Goal: Task Accomplishment & Management: Complete application form

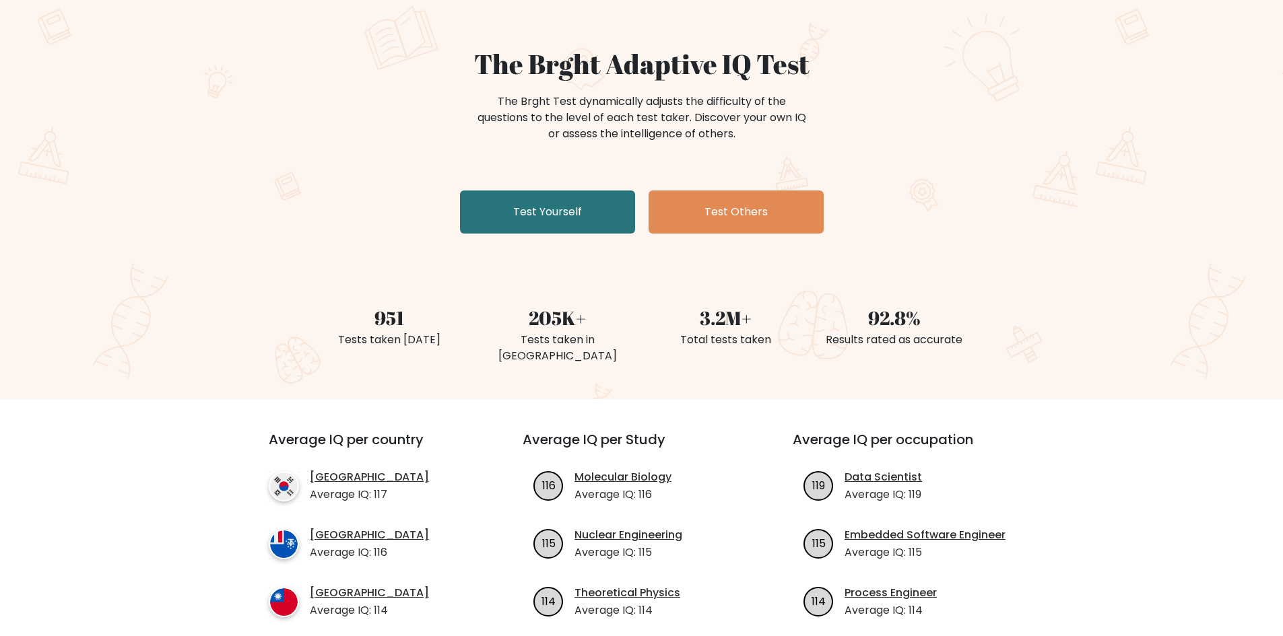
scroll to position [67, 0]
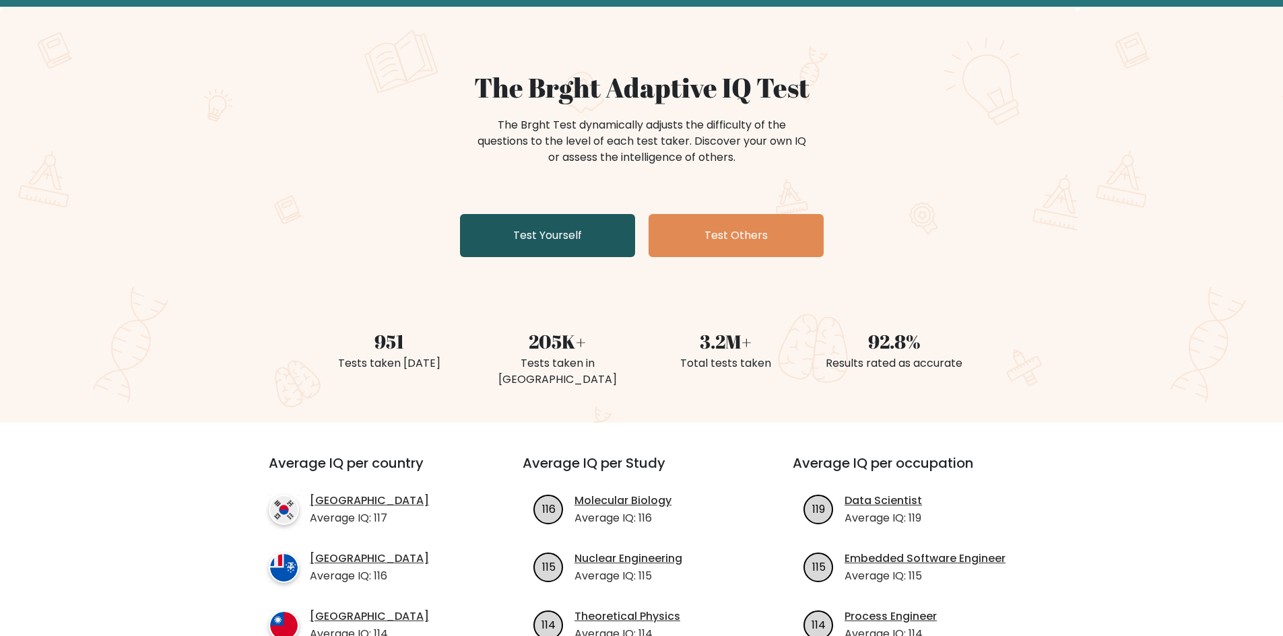
click at [565, 244] on link "Test Yourself" at bounding box center [547, 235] width 175 height 43
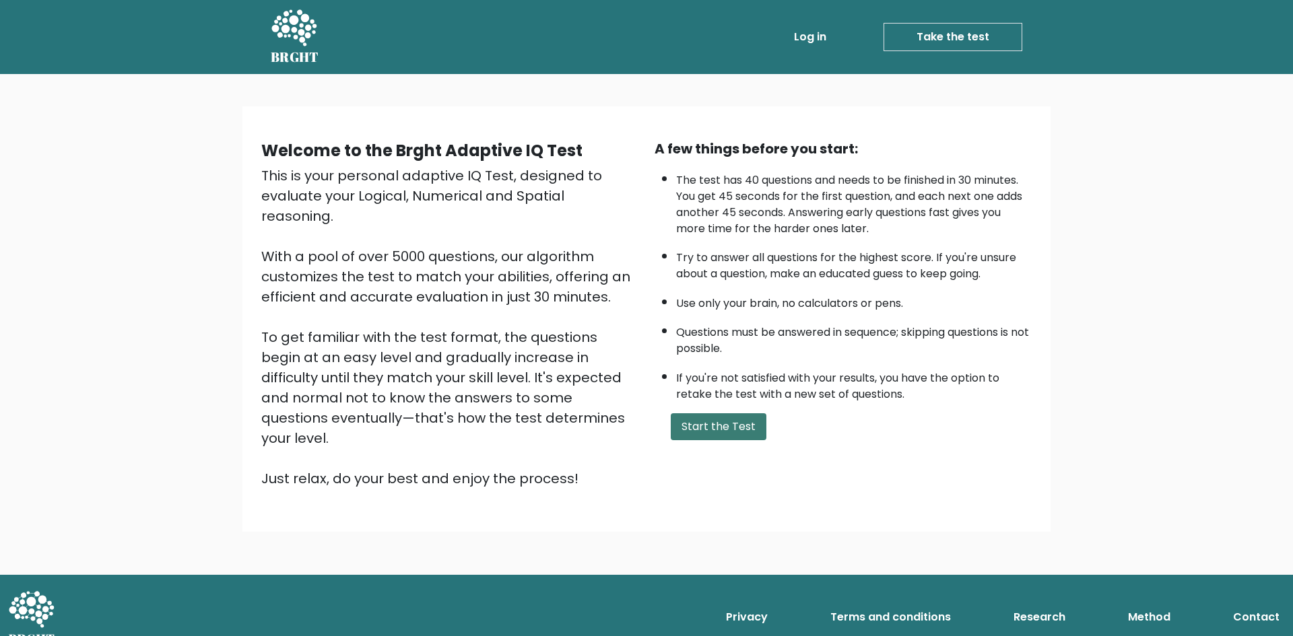
click at [704, 434] on button "Start the Test" at bounding box center [719, 426] width 96 height 27
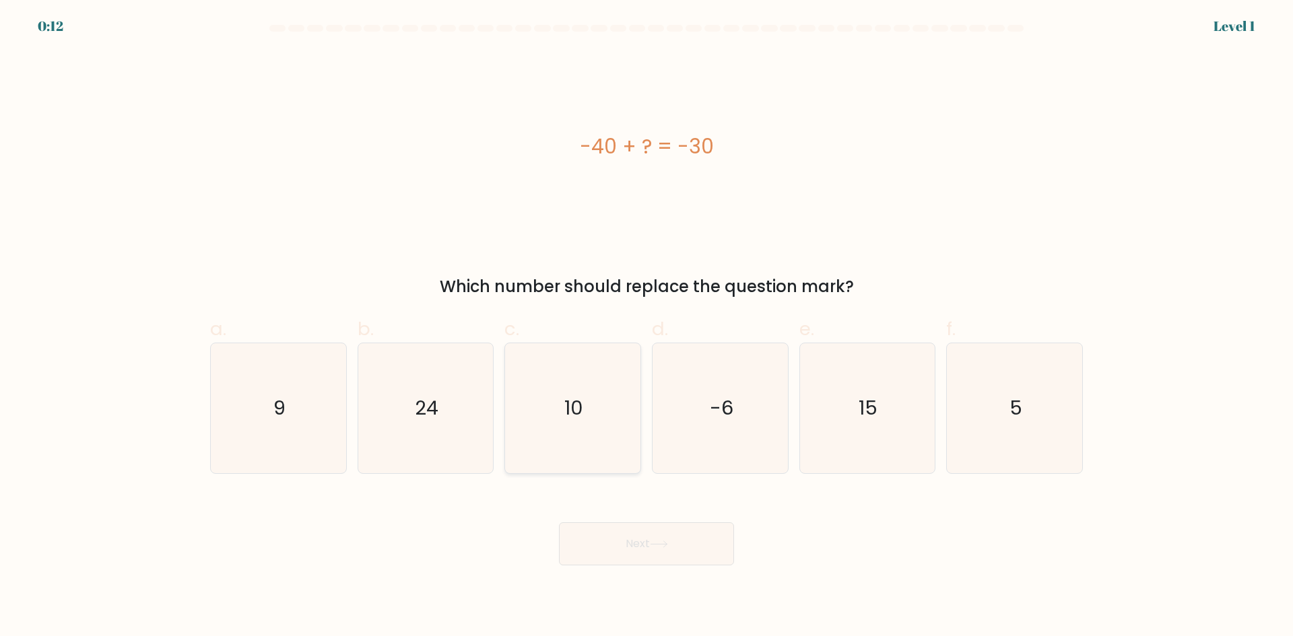
drag, startPoint x: 569, startPoint y: 422, endPoint x: 570, endPoint y: 428, distance: 6.8
click at [569, 422] on text "10" at bounding box center [574, 408] width 19 height 27
click at [646, 327] on input "c. 10" at bounding box center [646, 323] width 1 height 9
radio input "true"
click at [636, 542] on button "Next" at bounding box center [646, 544] width 175 height 43
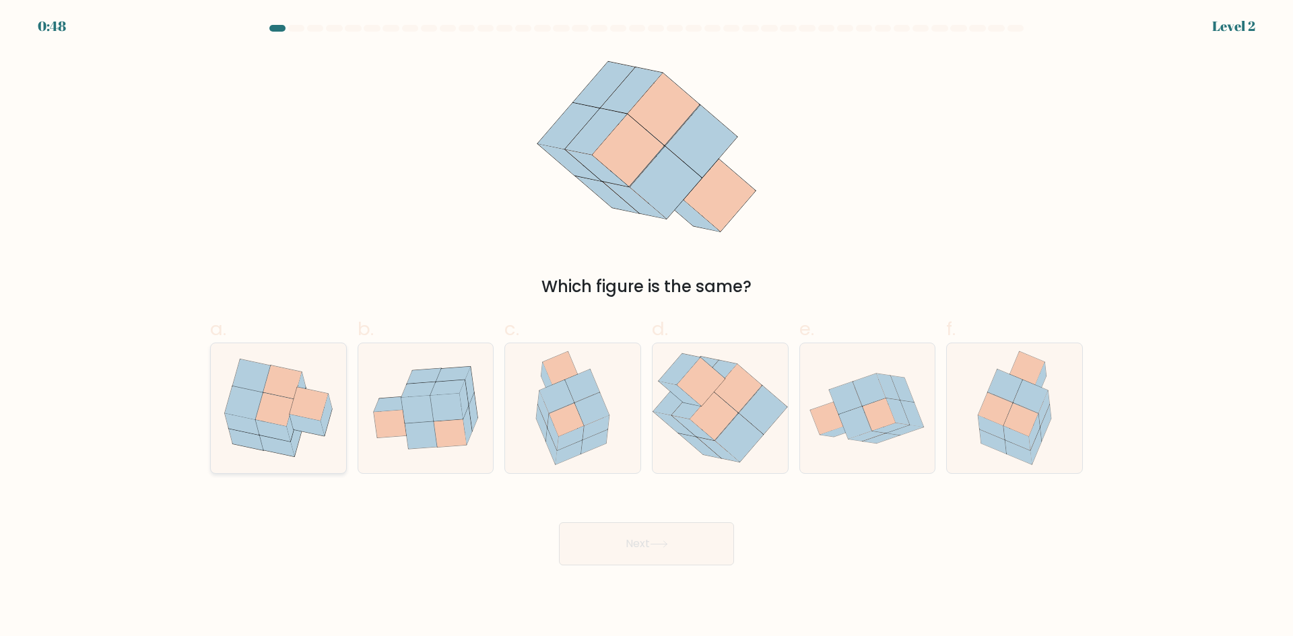
click at [241, 415] on icon at bounding box center [244, 404] width 38 height 34
click at [646, 327] on input "a." at bounding box center [646, 323] width 1 height 9
radio input "true"
click at [700, 528] on button "Next" at bounding box center [646, 544] width 175 height 43
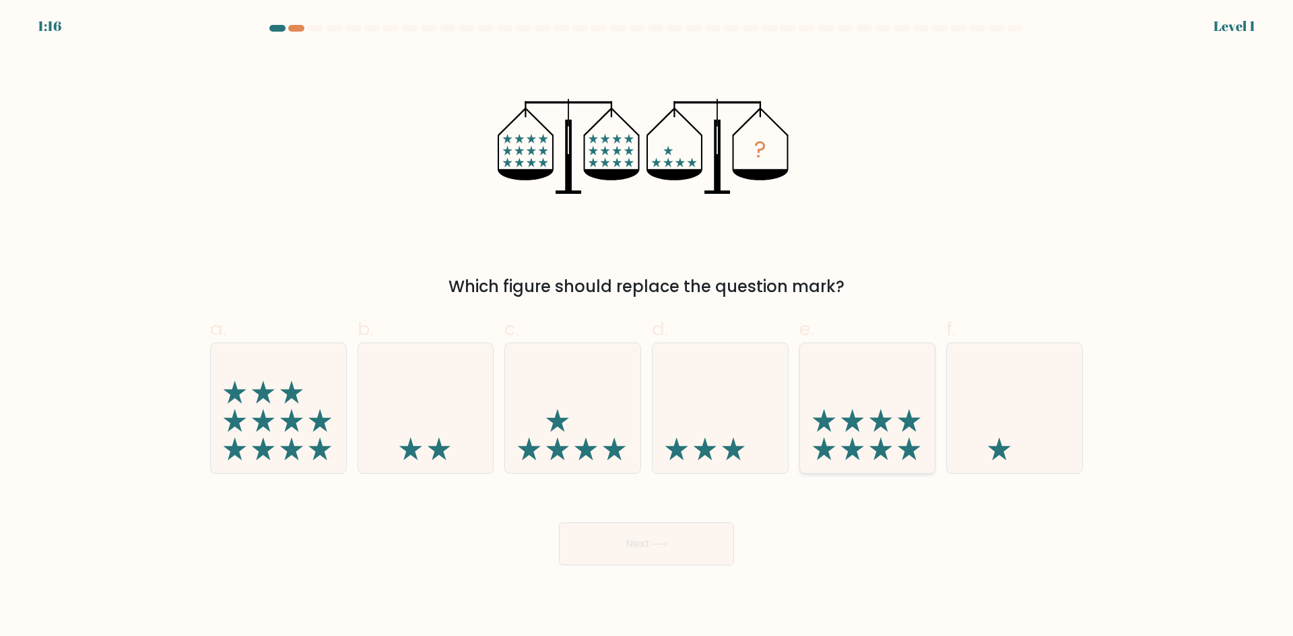
click at [914, 450] on icon at bounding box center [909, 449] width 23 height 23
click at [647, 327] on input "e." at bounding box center [646, 323] width 1 height 9
radio input "true"
click at [669, 551] on button "Next" at bounding box center [646, 544] width 175 height 43
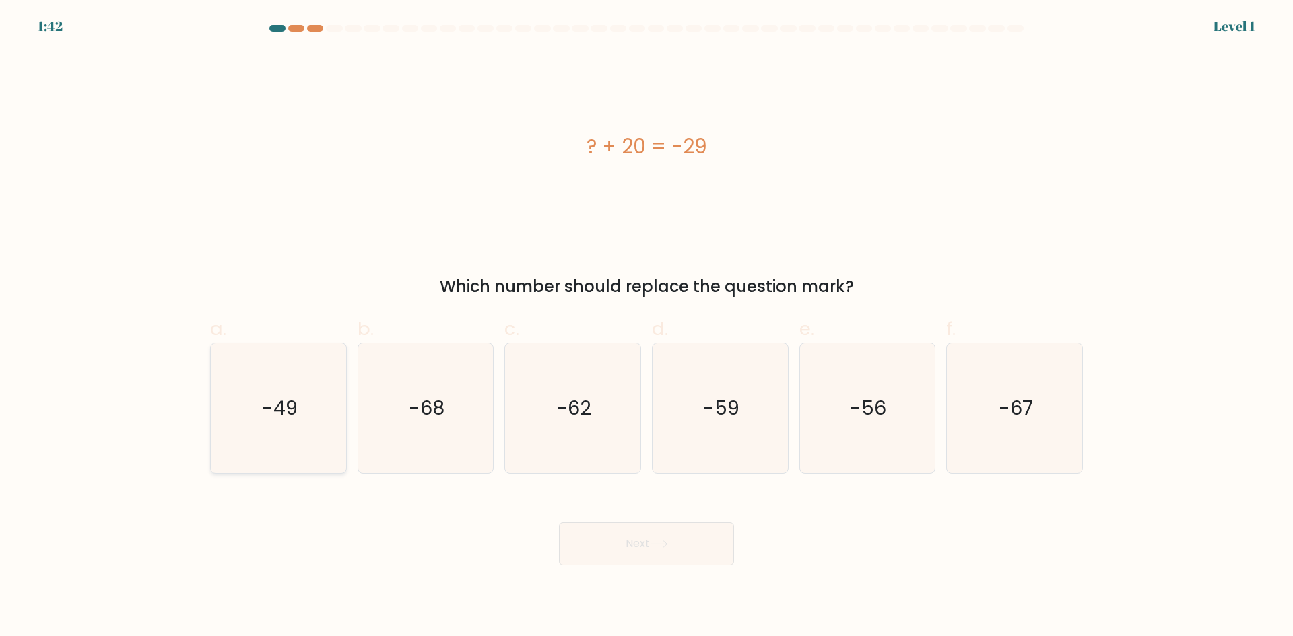
click at [271, 426] on icon "-49" at bounding box center [278, 408] width 130 height 130
click at [646, 327] on input "a. -49" at bounding box center [646, 323] width 1 height 9
radio input "true"
click at [683, 553] on button "Next" at bounding box center [646, 544] width 175 height 43
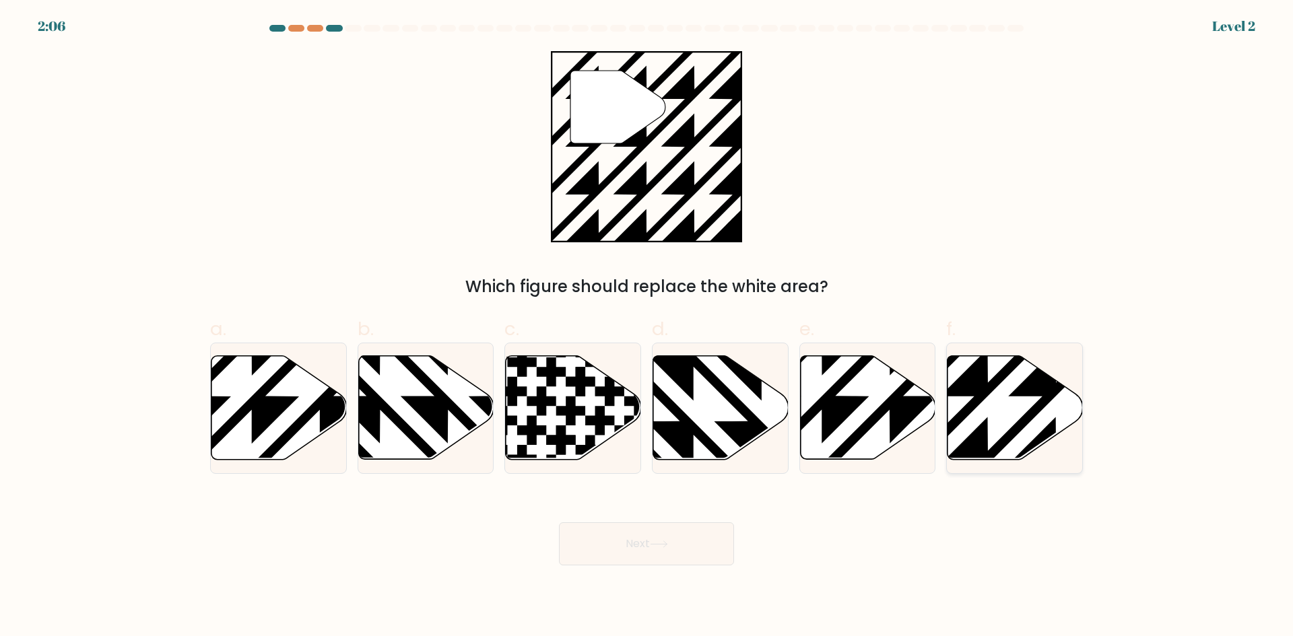
click at [982, 401] on icon at bounding box center [1056, 464] width 273 height 273
click at [647, 327] on input "f." at bounding box center [646, 323] width 1 height 9
radio input "true"
click at [721, 538] on button "Next" at bounding box center [646, 544] width 175 height 43
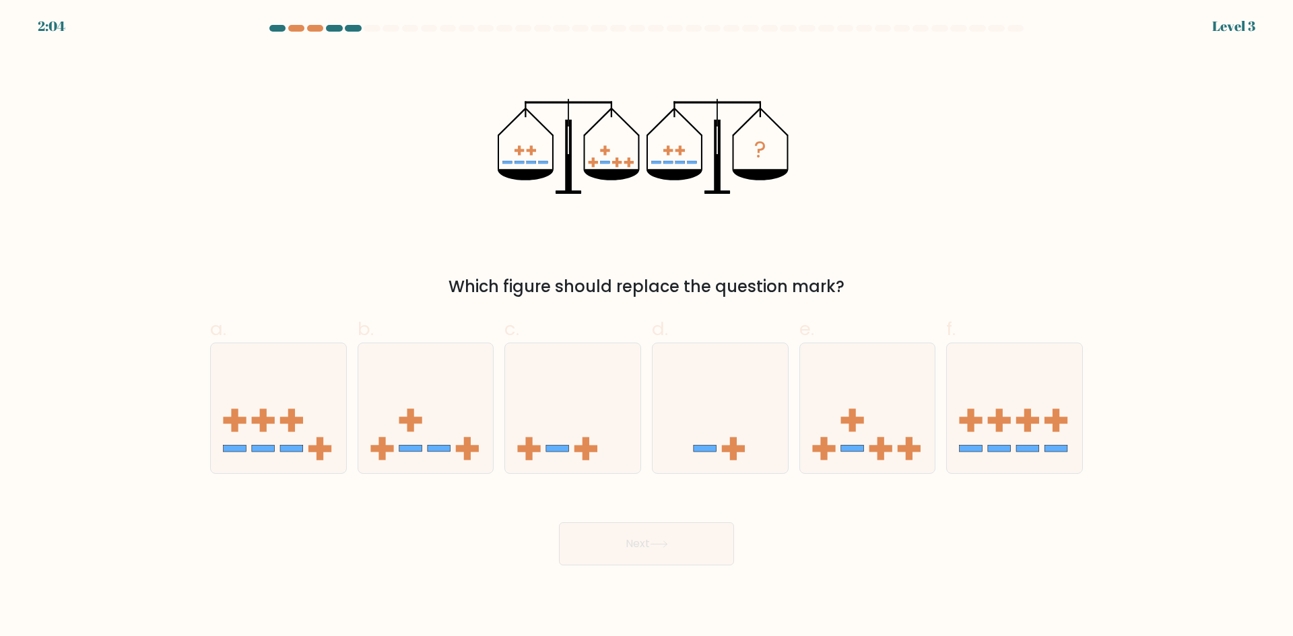
click at [691, 547] on button "Next" at bounding box center [646, 544] width 175 height 43
click at [456, 232] on div "? Which figure should replace the question mark?" at bounding box center [646, 175] width 889 height 248
click at [294, 451] on rect at bounding box center [291, 449] width 23 height 7
click at [646, 327] on input "a." at bounding box center [646, 323] width 1 height 9
radio input "true"
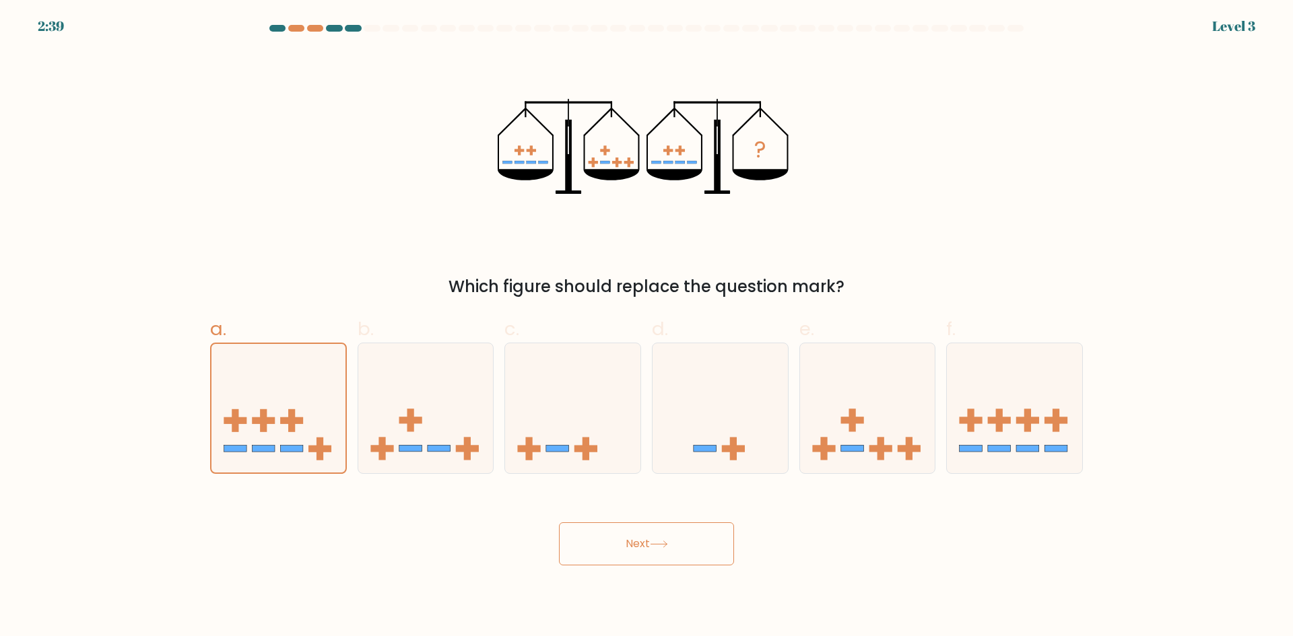
click at [605, 554] on button "Next" at bounding box center [646, 544] width 175 height 43
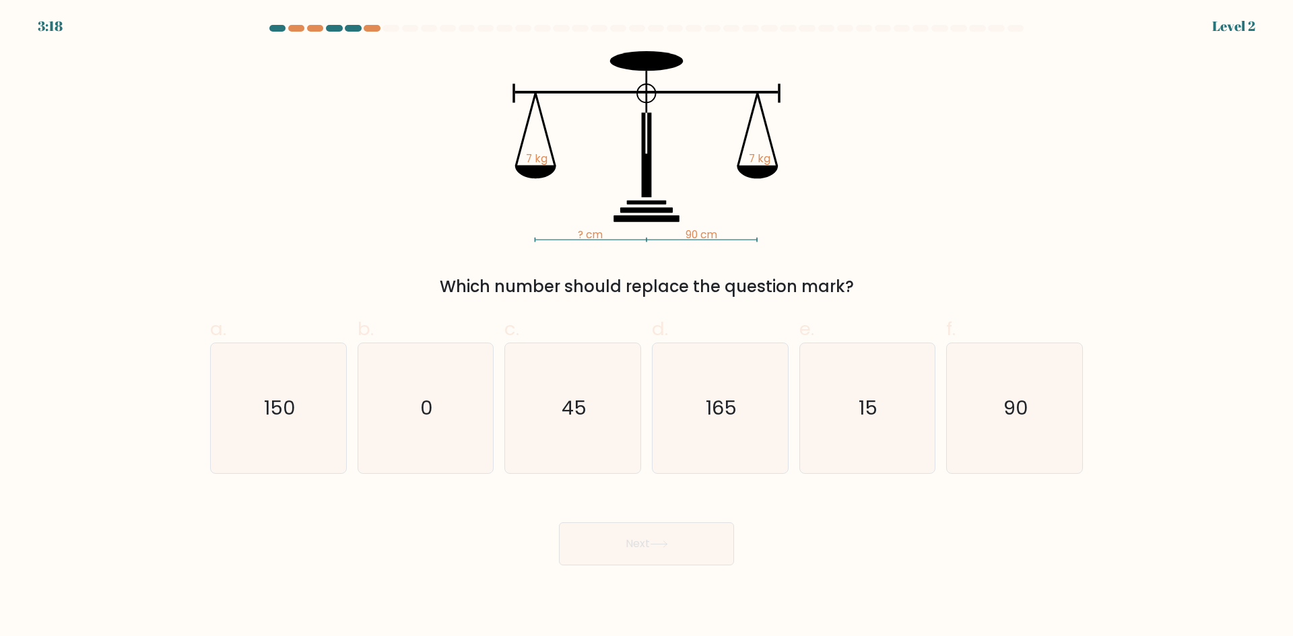
drag, startPoint x: 497, startPoint y: 129, endPoint x: 836, endPoint y: 227, distance: 353.2
click at [816, 244] on div "? cm 90 cm 7 kg 7 kg Which number should replace the question mark?" at bounding box center [646, 175] width 889 height 248
click at [900, 206] on div "? cm 90 cm 7 kg 7 kg Which number should replace the question mark?" at bounding box center [646, 175] width 889 height 248
drag, startPoint x: 427, startPoint y: 25, endPoint x: 881, endPoint y: 215, distance: 492.9
click at [881, 215] on form at bounding box center [646, 295] width 1293 height 541
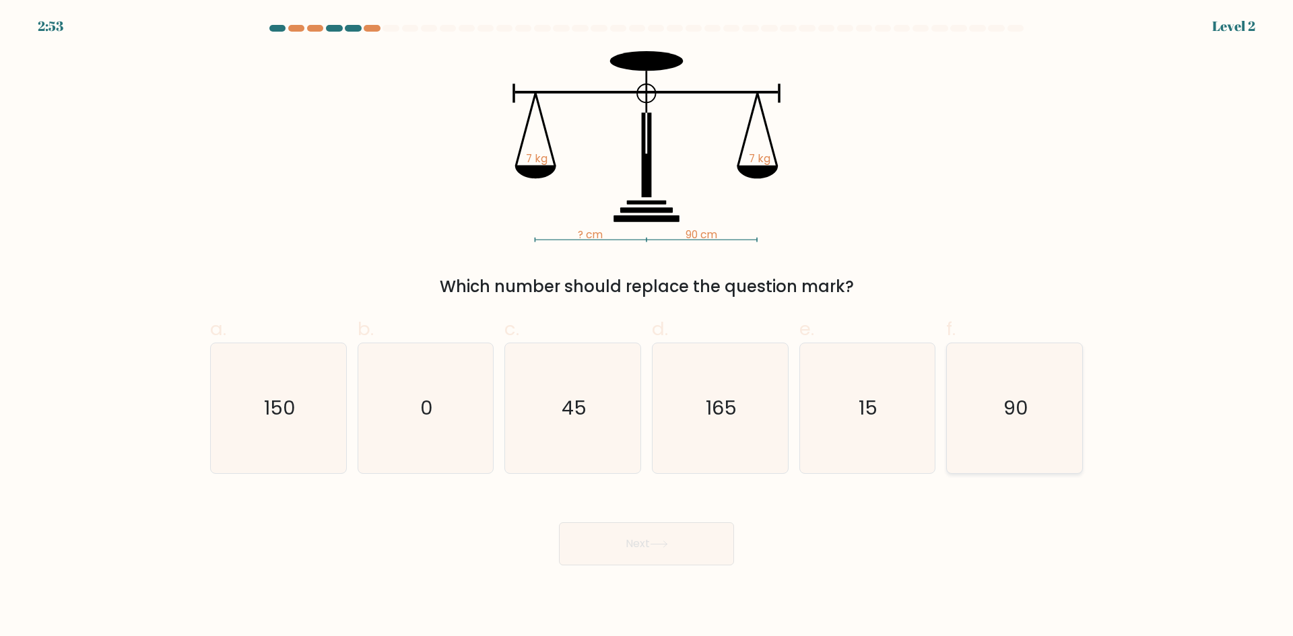
drag, startPoint x: 1015, startPoint y: 426, endPoint x: 995, endPoint y: 431, distance: 21.4
click at [1015, 426] on icon "90" at bounding box center [1014, 408] width 130 height 130
click at [647, 327] on input "f. 90" at bounding box center [646, 323] width 1 height 9
radio input "true"
click at [679, 550] on button "Next" at bounding box center [646, 544] width 175 height 43
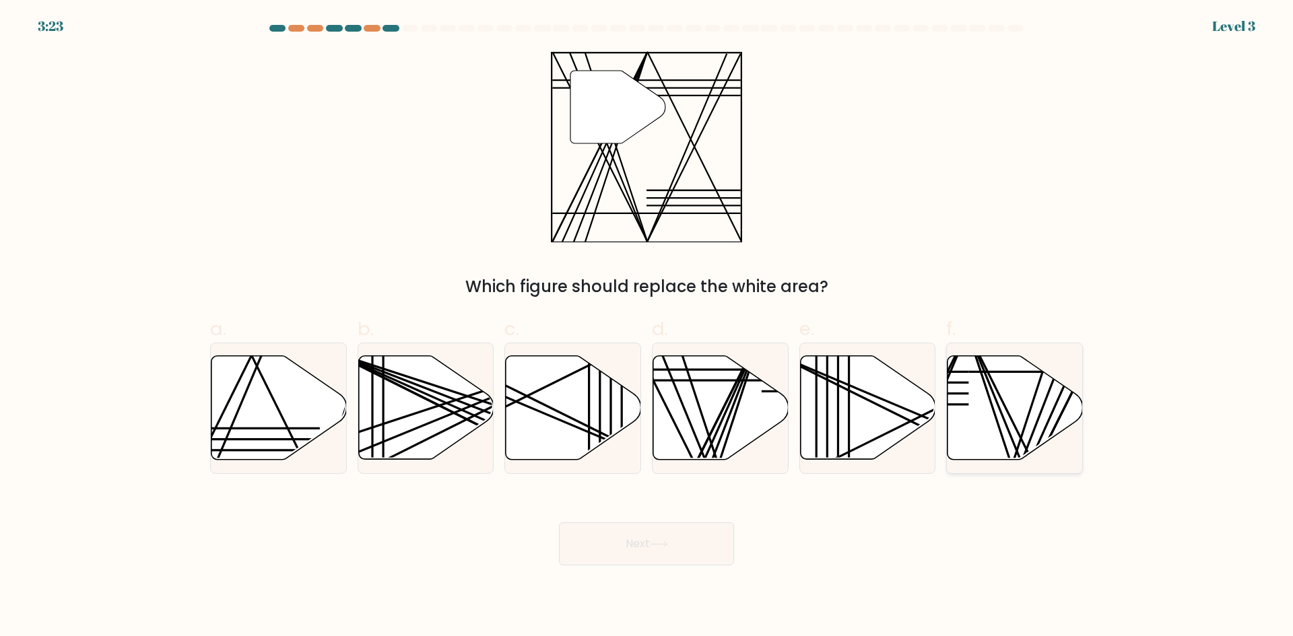
click at [988, 387] on icon at bounding box center [1014, 408] width 135 height 104
click at [647, 327] on input "f." at bounding box center [646, 323] width 1 height 9
radio input "true"
click at [668, 541] on icon at bounding box center [659, 544] width 18 height 7
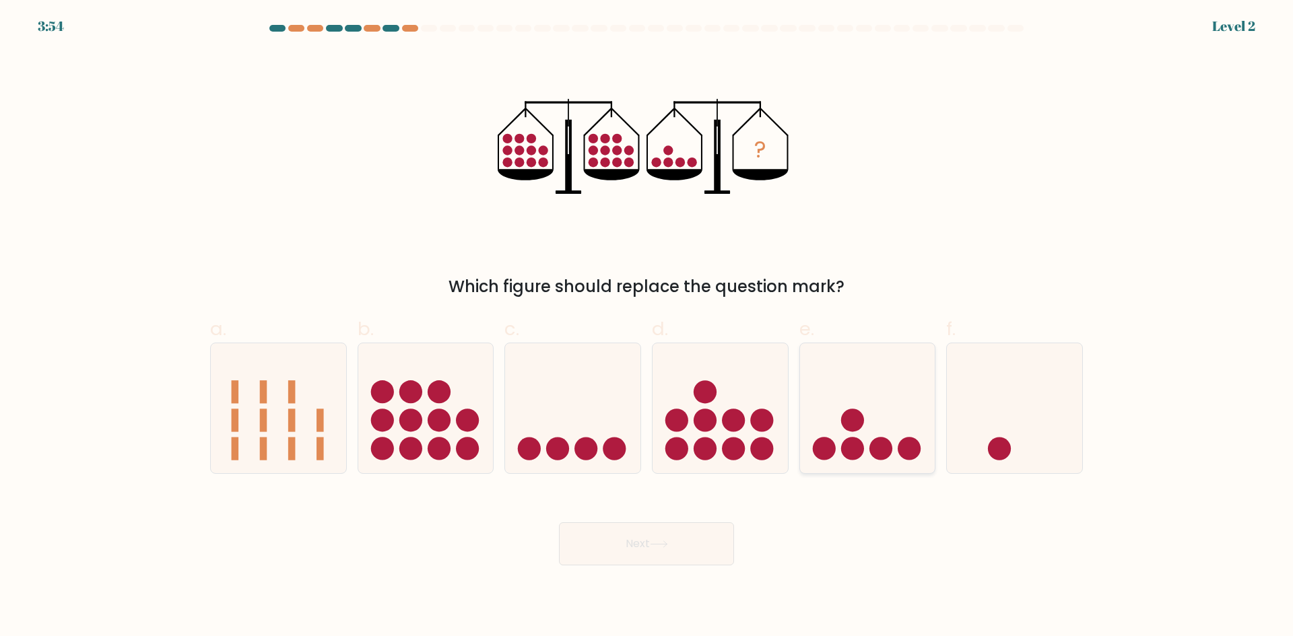
click at [869, 426] on icon at bounding box center [867, 408] width 135 height 112
click at [647, 327] on input "e." at bounding box center [646, 323] width 1 height 9
radio input "true"
click at [626, 537] on button "Next" at bounding box center [646, 544] width 175 height 43
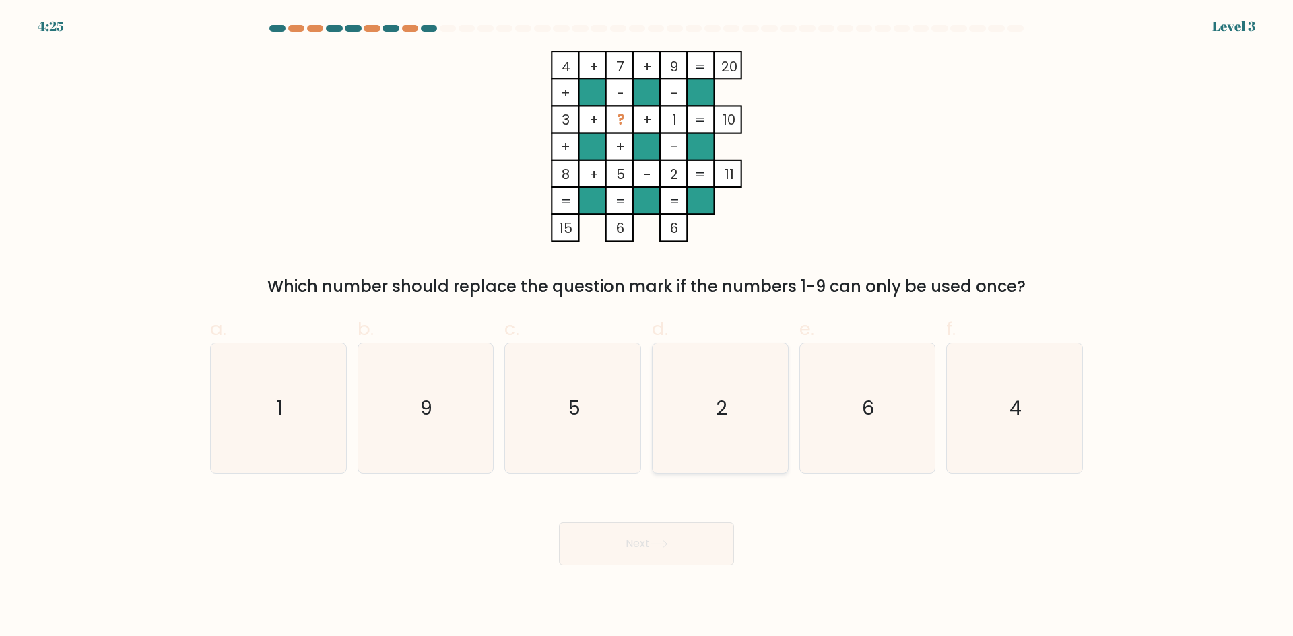
click at [739, 407] on icon "2" at bounding box center [720, 408] width 130 height 130
click at [647, 327] on input "d. 2" at bounding box center [646, 323] width 1 height 9
radio input "true"
click at [661, 549] on button "Next" at bounding box center [646, 544] width 175 height 43
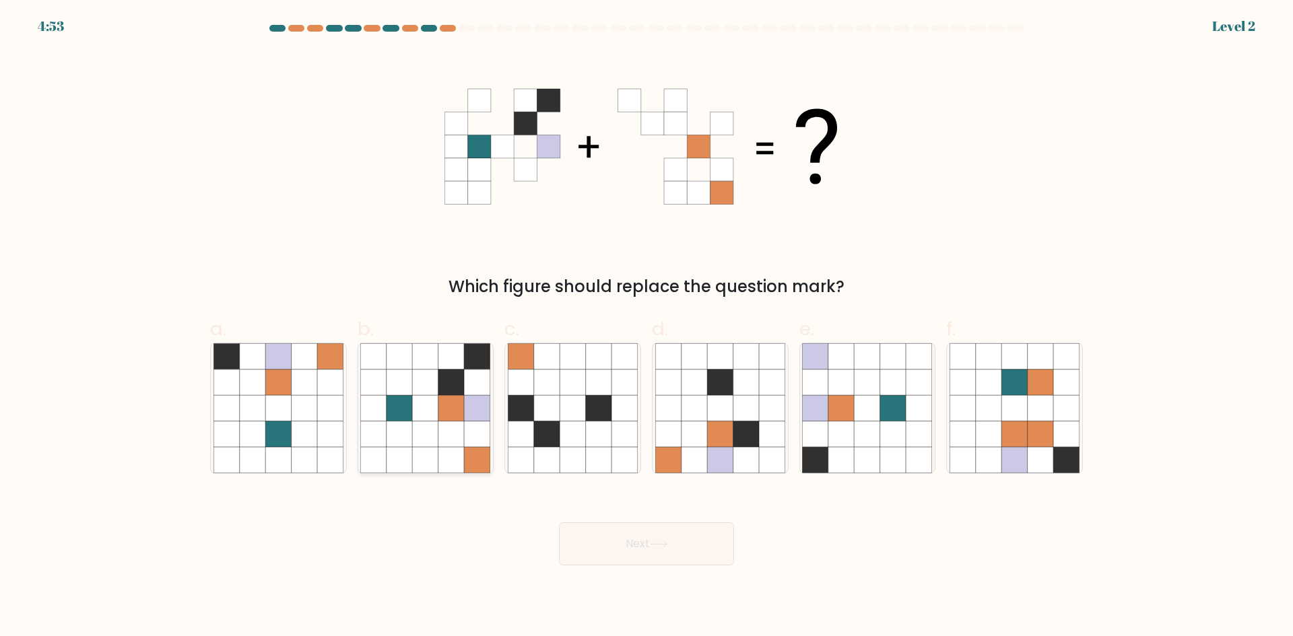
click at [401, 412] on icon at bounding box center [400, 408] width 26 height 26
click at [646, 327] on input "b." at bounding box center [646, 323] width 1 height 9
radio input "true"
click at [628, 543] on button "Next" at bounding box center [646, 544] width 175 height 43
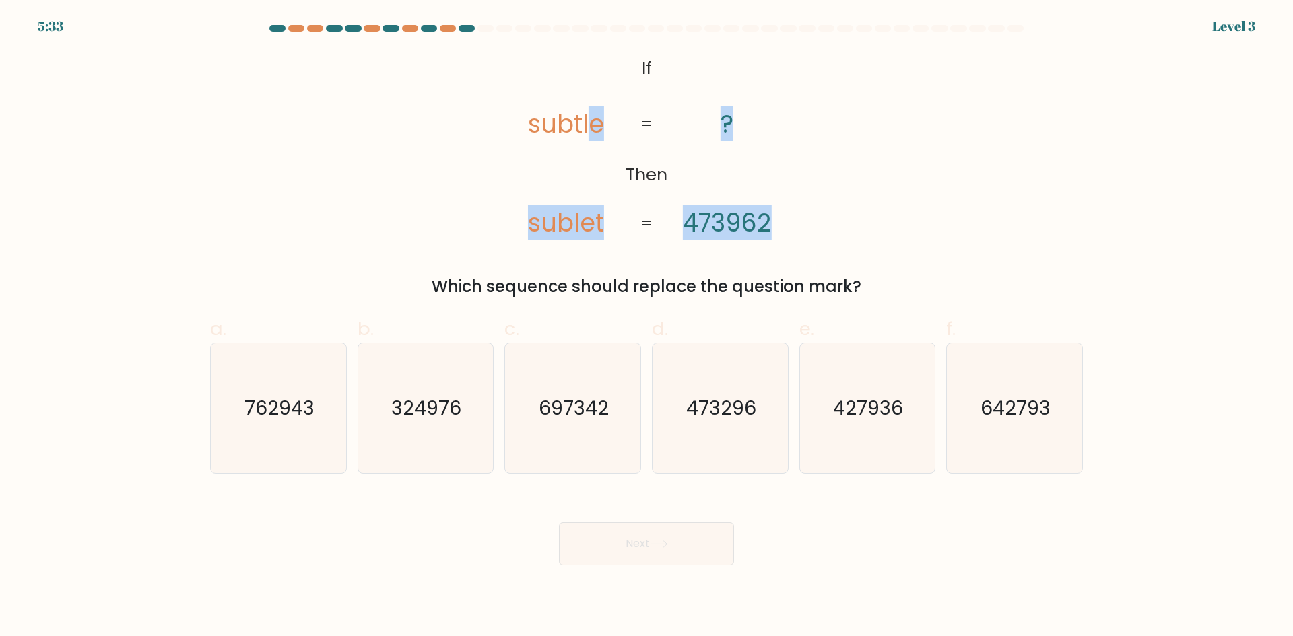
drag, startPoint x: 591, startPoint y: 60, endPoint x: 796, endPoint y: 207, distance: 251.9
click at [796, 207] on icon "@import url('https://fonts.googleapis.com/css?family=Abril+Fatface:400,100,100i…" at bounding box center [647, 146] width 310 height 191
copy div "subtle sublet ? 473962 = = Which sequence should replace the question mark?"
drag, startPoint x: 504, startPoint y: 65, endPoint x: 894, endPoint y: 291, distance: 451.0
click at [894, 291] on div "@import url('https://fonts.googleapis.com/css?family=Abril+Fatface:400,100,100i…" at bounding box center [646, 175] width 889 height 248
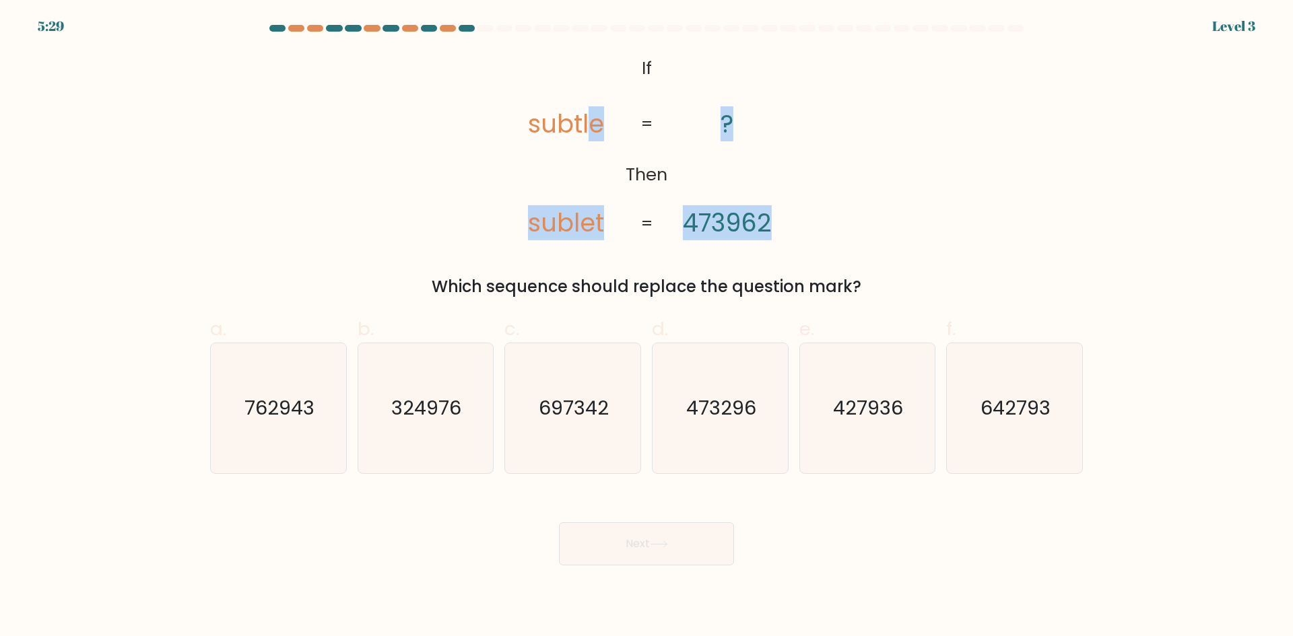
click at [438, 148] on div "@import url('https://fonts.googleapis.com/css?family=Abril+Fatface:400,100,100i…" at bounding box center [646, 175] width 889 height 248
click at [912, 286] on div "Which sequence should replace the question mark?" at bounding box center [646, 287] width 857 height 24
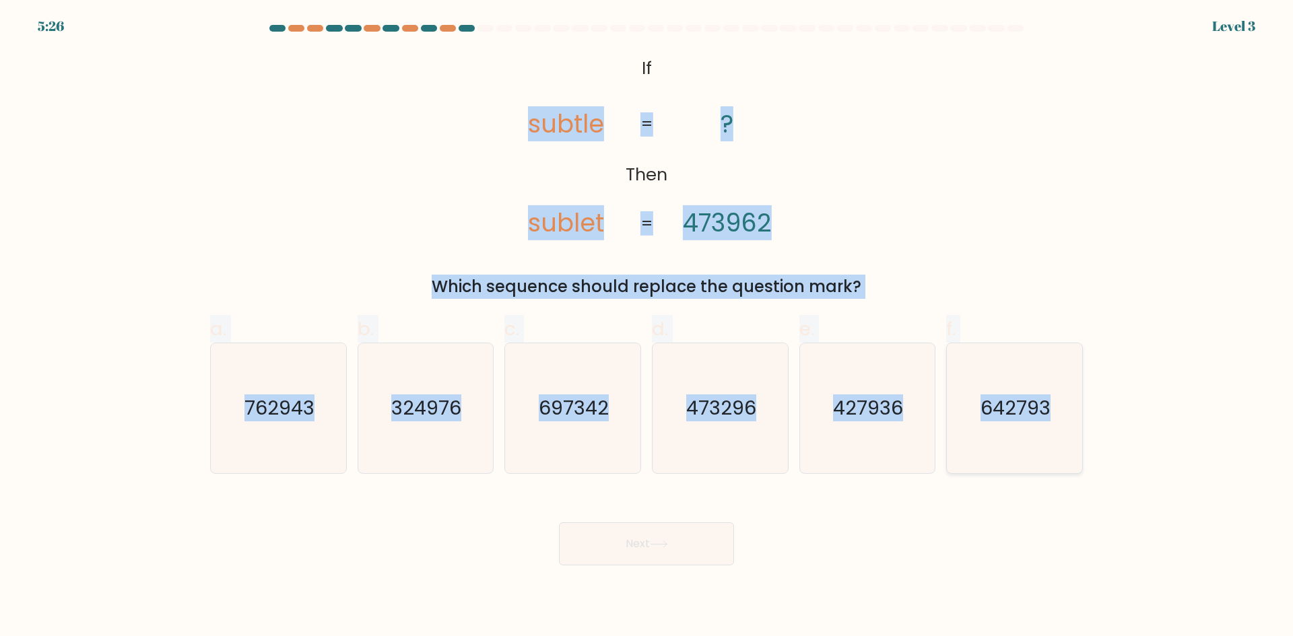
copy form "subtle sublet ? 473962 = = Which sequence should replace the question mark? a. …"
drag, startPoint x: 525, startPoint y: 121, endPoint x: 1079, endPoint y: 448, distance: 643.6
click at [1079, 448] on form "If ?" at bounding box center [646, 295] width 1293 height 541
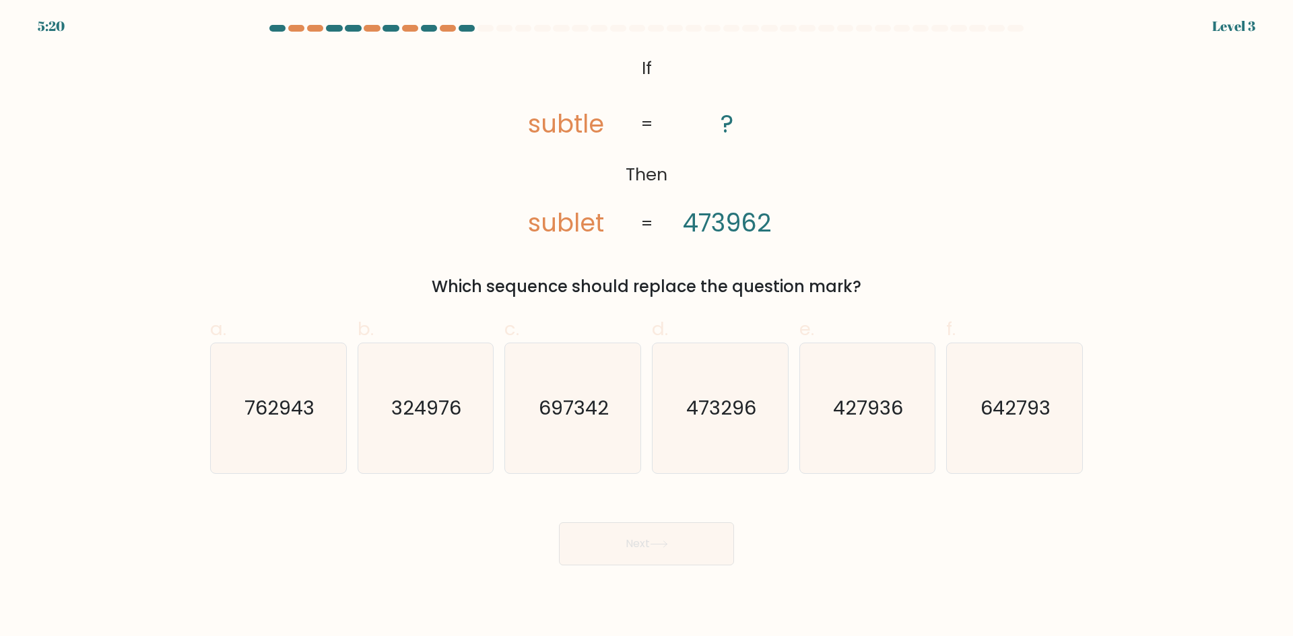
click at [838, 533] on div "Next" at bounding box center [646, 527] width 889 height 75
click at [723, 397] on text "473296" at bounding box center [721, 408] width 70 height 27
click at [647, 327] on input "d. 473296" at bounding box center [646, 323] width 1 height 9
radio input "true"
click at [634, 544] on button "Next" at bounding box center [646, 544] width 175 height 43
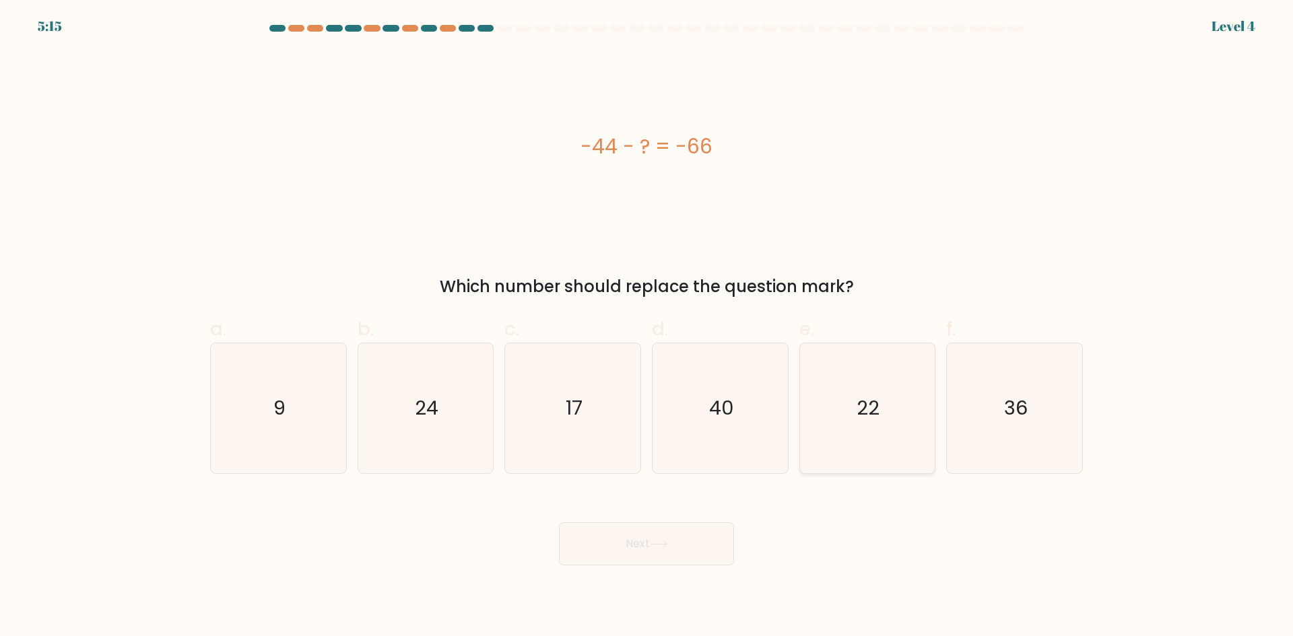
drag, startPoint x: 904, startPoint y: 411, endPoint x: 881, endPoint y: 455, distance: 49.4
click at [903, 411] on icon "22" at bounding box center [867, 408] width 130 height 130
click at [647, 327] on input "e. 22" at bounding box center [646, 323] width 1 height 9
radio input "true"
click at [637, 541] on button "Next" at bounding box center [646, 544] width 175 height 43
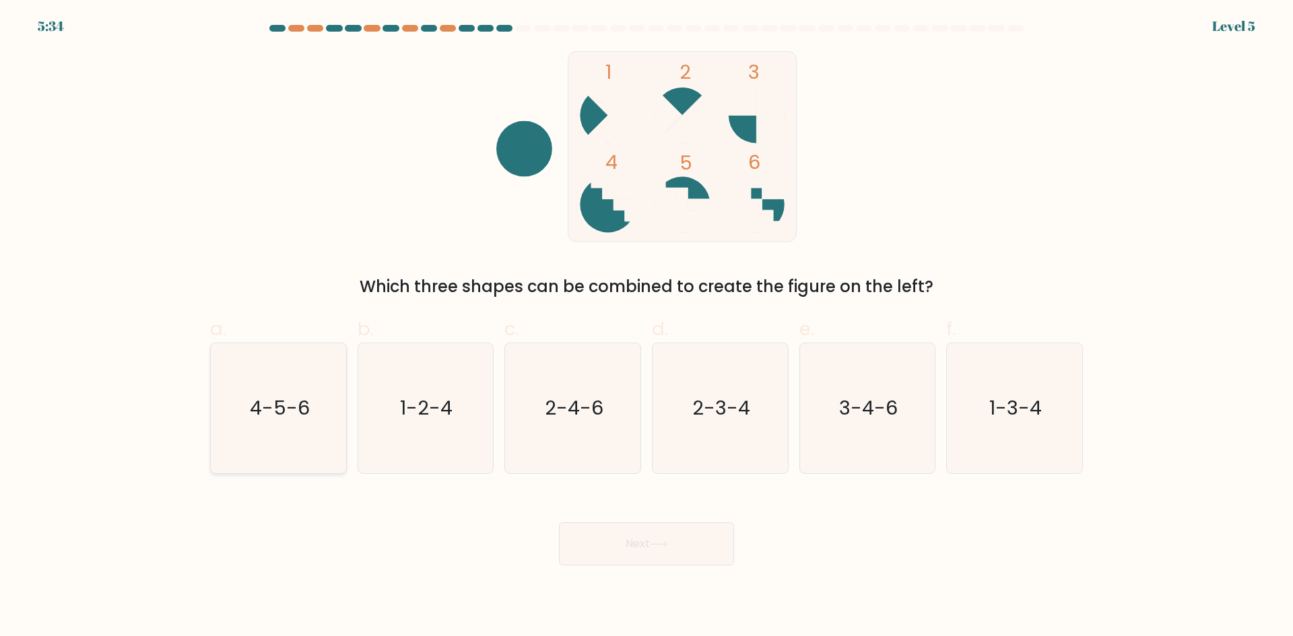
click at [272, 426] on icon "4-5-6" at bounding box center [278, 408] width 130 height 130
click at [646, 327] on input "a. 4-5-6" at bounding box center [646, 323] width 1 height 9
radio input "true"
click at [691, 550] on button "Next" at bounding box center [646, 544] width 175 height 43
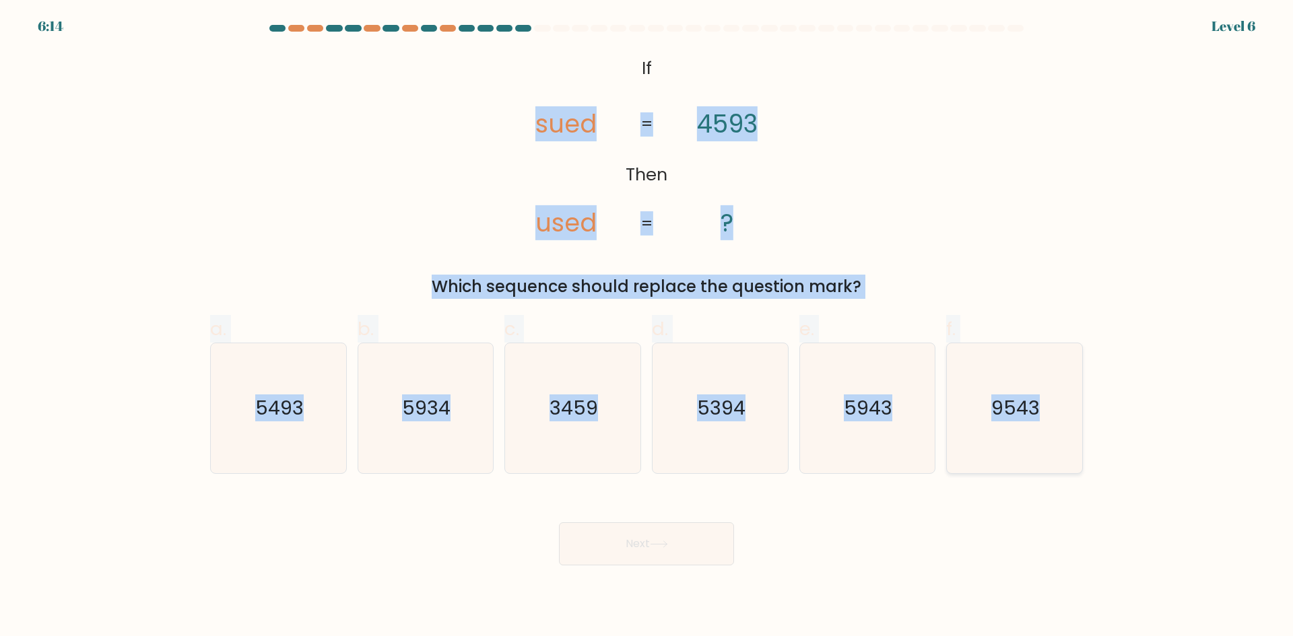
drag, startPoint x: 519, startPoint y: 48, endPoint x: 1061, endPoint y: 431, distance: 663.4
click at [1061, 431] on form "If ?" at bounding box center [646, 295] width 1293 height 541
copy form "sued used 4593 ? = = Which sequence should replace the question mark? a. 5493 b…"
click at [288, 415] on text "5493" at bounding box center [279, 408] width 48 height 27
click at [646, 327] on input "a. 5493" at bounding box center [646, 323] width 1 height 9
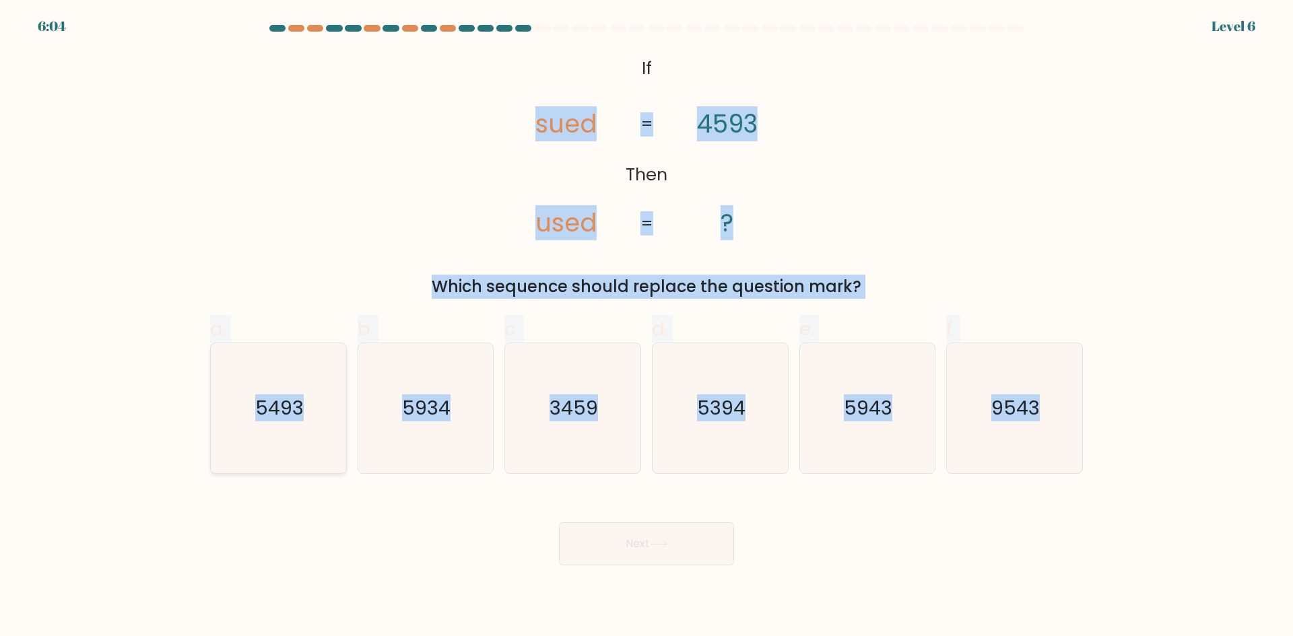
radio input "true"
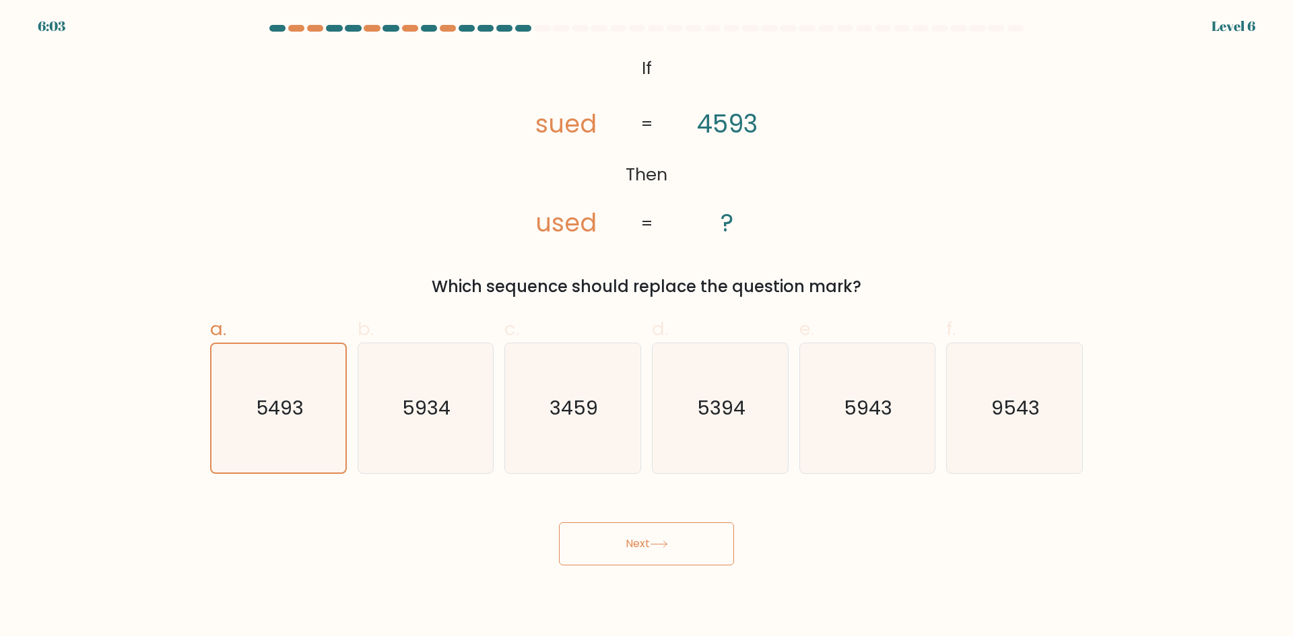
click at [649, 550] on button "Next" at bounding box center [646, 544] width 175 height 43
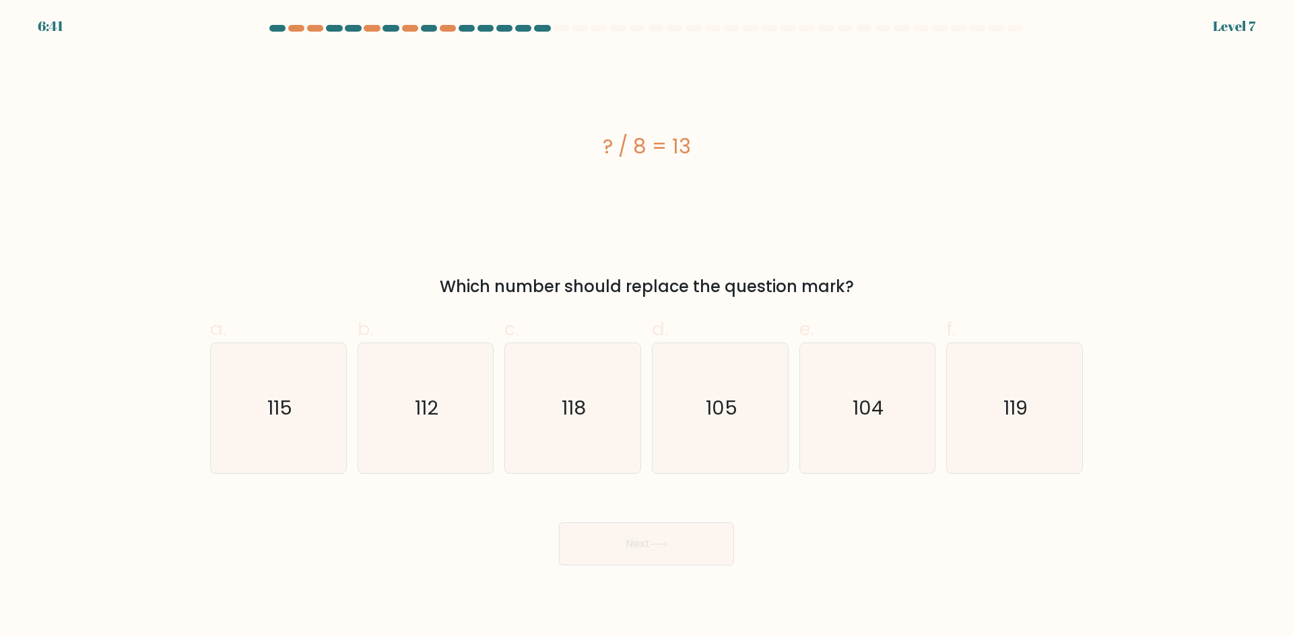
drag, startPoint x: 552, startPoint y: 147, endPoint x: 799, endPoint y: 152, distance: 247.2
click at [799, 152] on div "? / 8 = 13" at bounding box center [646, 146] width 873 height 30
copy div "? / 8 = 13"
drag, startPoint x: 864, startPoint y: 424, endPoint x: 860, endPoint y: 434, distance: 11.5
click at [864, 424] on icon "104" at bounding box center [867, 408] width 130 height 130
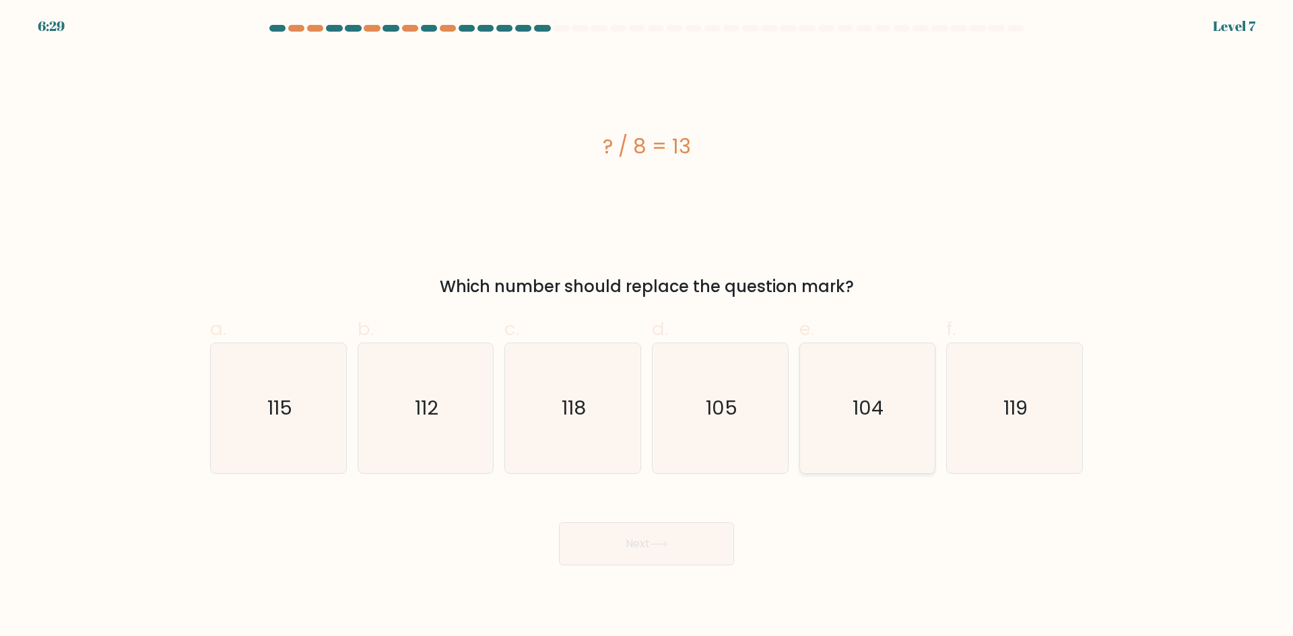
click at [647, 327] on input "e. 104" at bounding box center [646, 323] width 1 height 9
radio input "true"
click at [628, 553] on button "Next" at bounding box center [646, 544] width 175 height 43
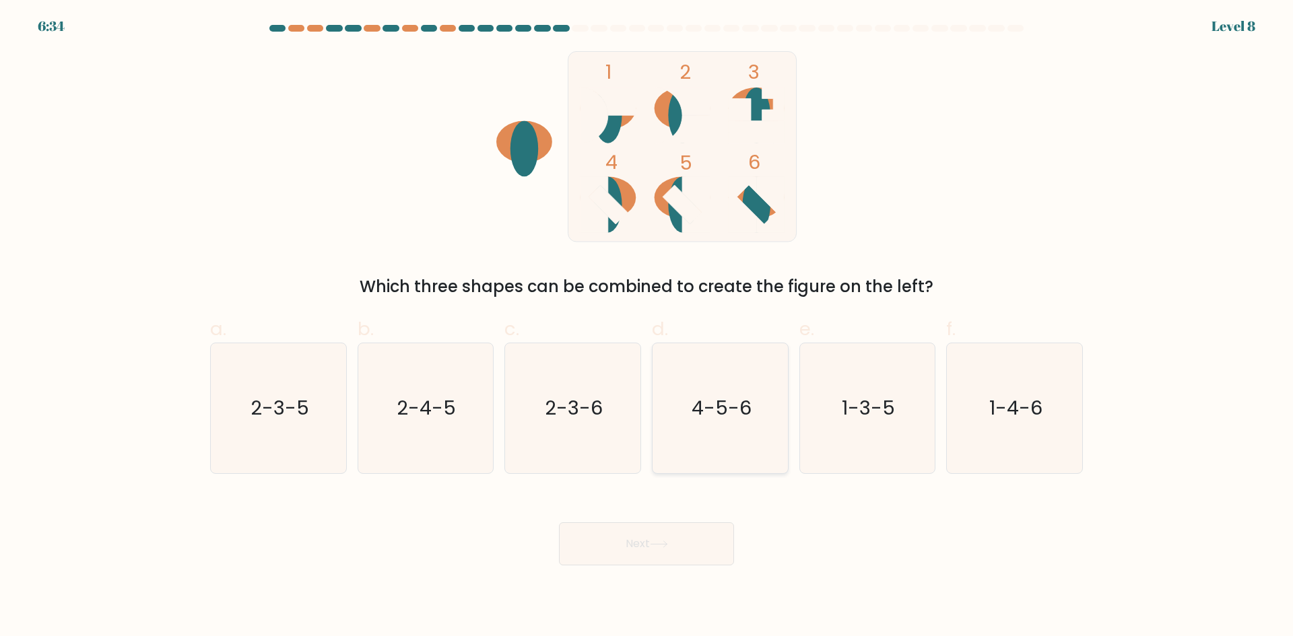
click at [754, 420] on icon "4-5-6" at bounding box center [720, 408] width 130 height 130
click at [647, 327] on input "d. 4-5-6" at bounding box center [646, 323] width 1 height 9
radio input "true"
click at [682, 544] on button "Next" at bounding box center [646, 544] width 175 height 43
